Goal: Check status: Check status

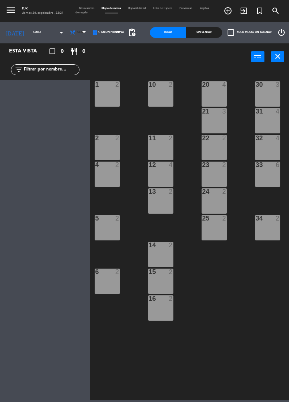
click at [72, 30] on span "Cena" at bounding box center [79, 33] width 22 height 16
click at [65, 49] on ng-component "menu Zuk [DATE] 26. septiembre - 22:21 Mis reservas Mapa de mesas Disponibilida…" at bounding box center [144, 200] width 289 height 400
click at [43, 33] on input "[DATE]" at bounding box center [48, 33] width 38 height 10
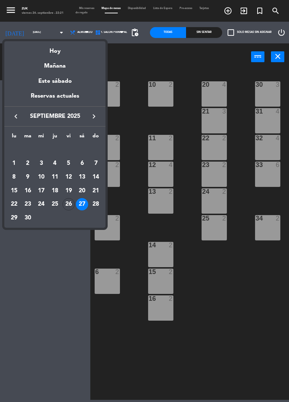
click at [102, 202] on td "28" at bounding box center [96, 205] width 14 height 14
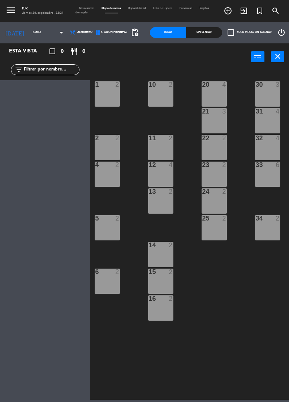
click at [29, 70] on input "text" at bounding box center [51, 70] width 56 height 8
click at [40, 127] on div "Esta vista crop_square 0 restaurant 0 filter_list" at bounding box center [45, 222] width 90 height 359
click at [73, 30] on span "Almuerzo" at bounding box center [80, 33] width 25 height 16
click at [63, 64] on ng-component "menu Zuk [DATE] 26. septiembre - 22:21 Mis reservas Mapa de mesas Disponibilida…" at bounding box center [144, 200] width 289 height 400
click at [29, 33] on input "[DATE]" at bounding box center [48, 33] width 38 height 10
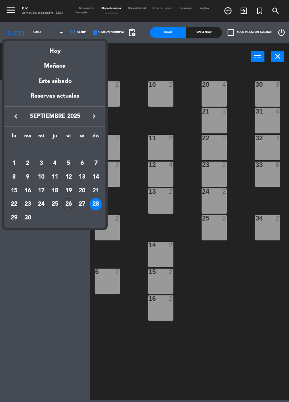
click at [68, 205] on div "26" at bounding box center [69, 204] width 12 height 12
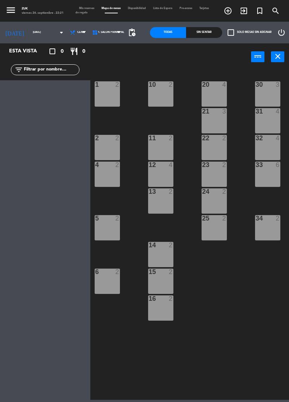
type input "[DATE]"
